Goal: Transaction & Acquisition: Purchase product/service

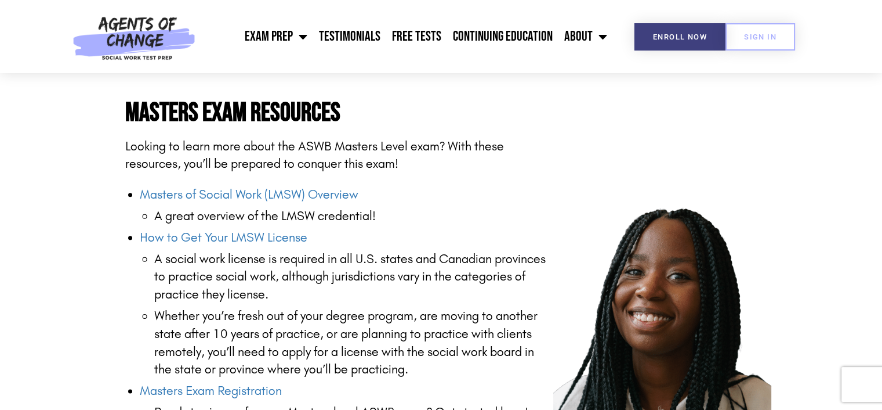
scroll to position [1392, 0]
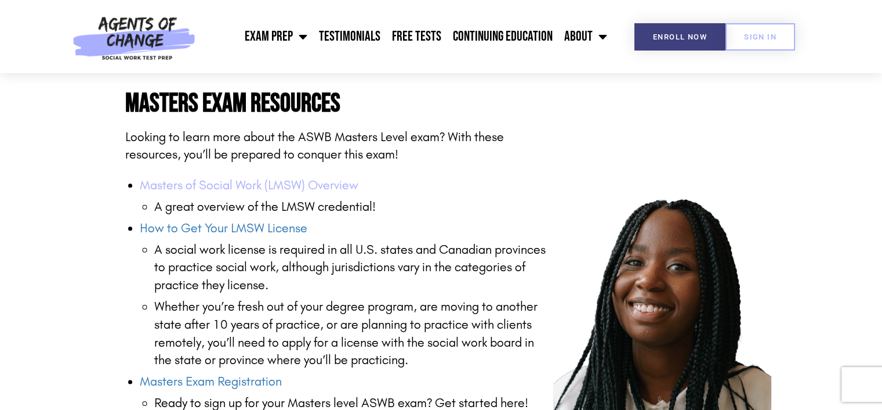
click at [253, 182] on link "Masters of Social Work (LMSW) Overview" at bounding box center [249, 185] width 219 height 15
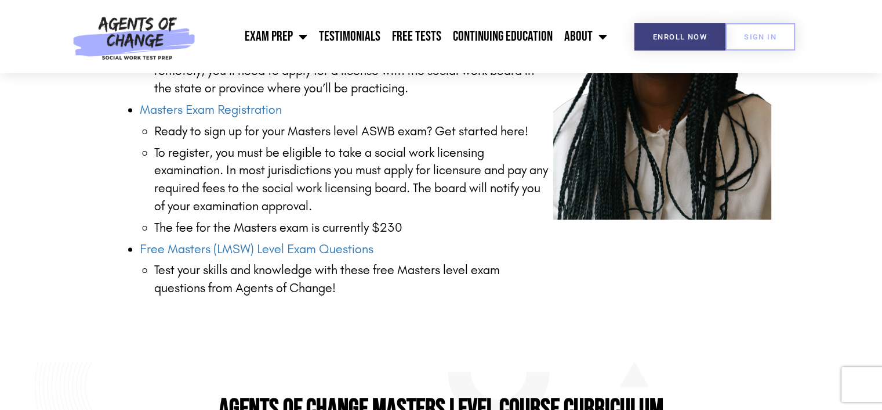
scroll to position [1683, 0]
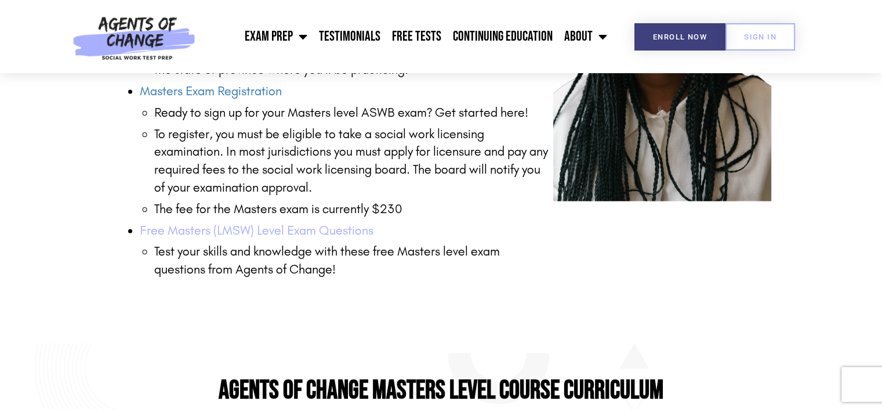
click at [335, 229] on link "Free Masters (LMSW) Level Exam Questions" at bounding box center [257, 230] width 234 height 15
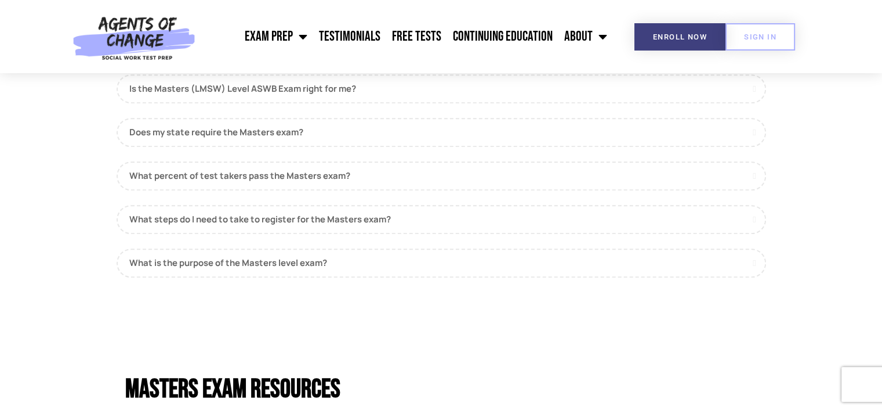
scroll to position [1102, 0]
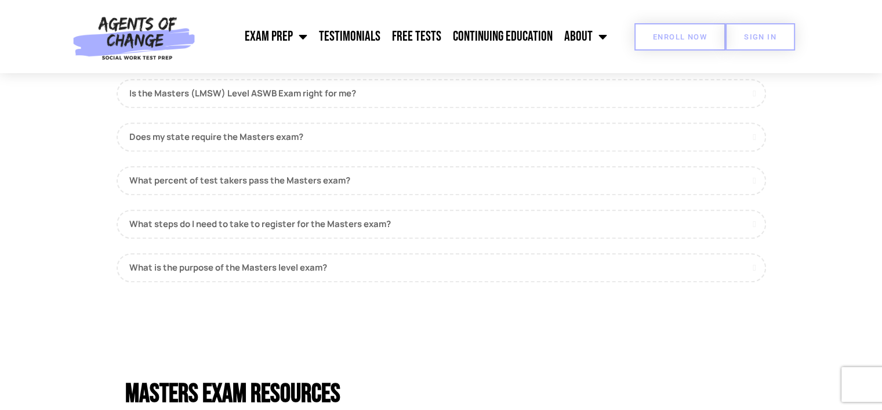
click at [693, 39] on span "Enroll Now" at bounding box center [680, 37] width 54 height 8
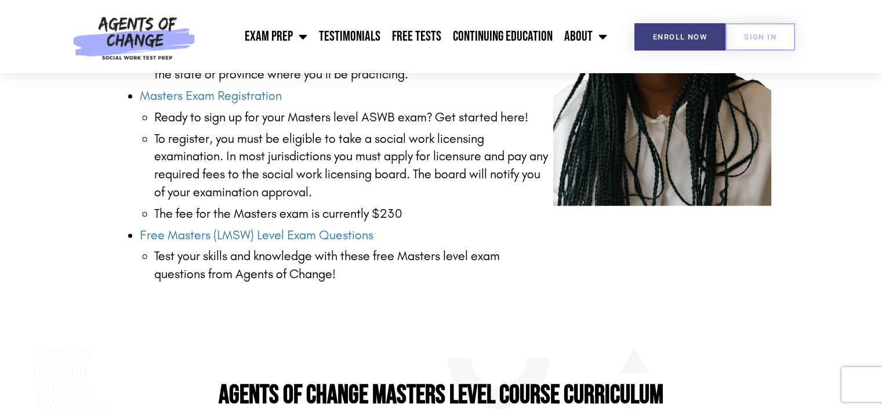
scroll to position [1683, 0]
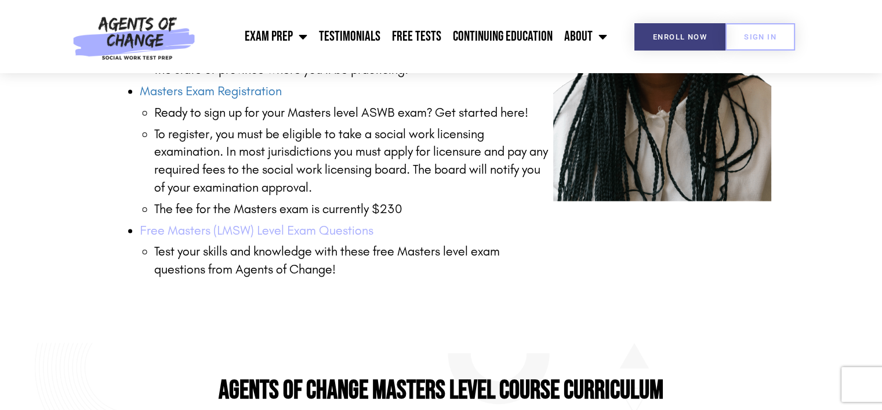
click at [317, 233] on link "Free Masters (LMSW) Level Exam Questions" at bounding box center [257, 230] width 234 height 15
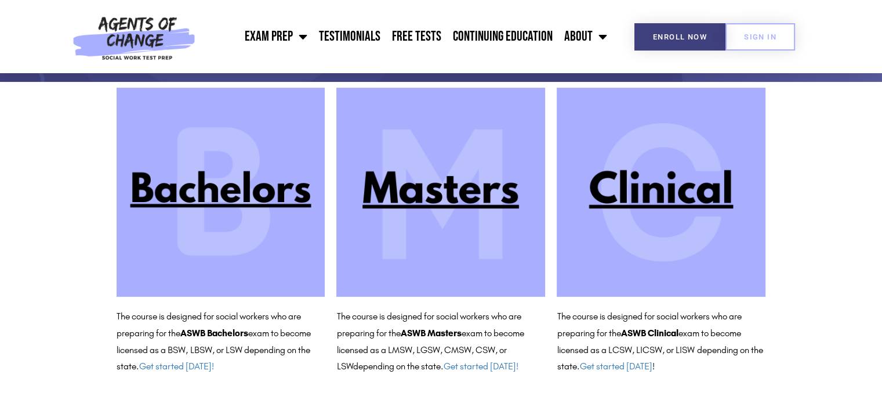
scroll to position [102, 0]
click at [465, 196] on img at bounding box center [441, 192] width 209 height 209
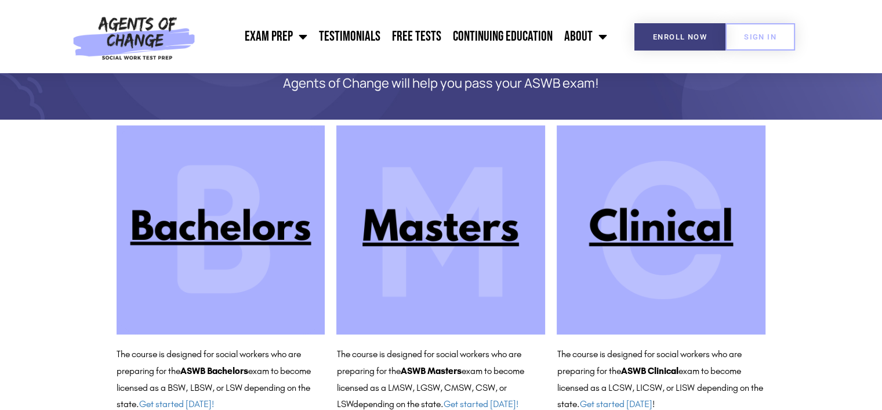
scroll to position [44, 0]
